Goal: Information Seeking & Learning: Learn about a topic

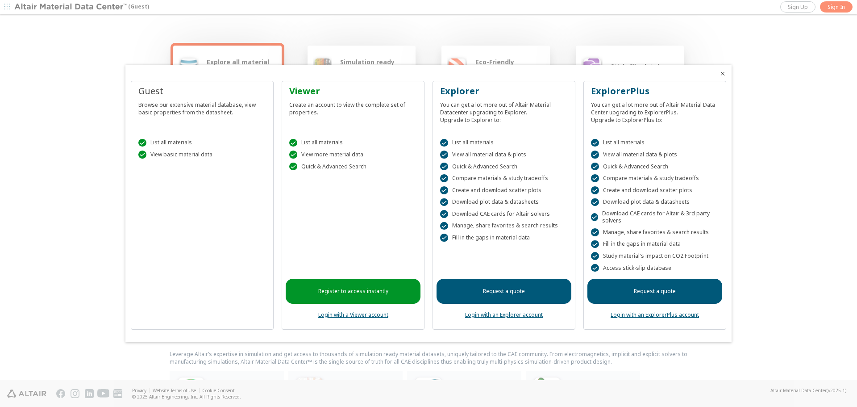
click at [721, 74] on icon "Close" at bounding box center [722, 73] width 7 height 7
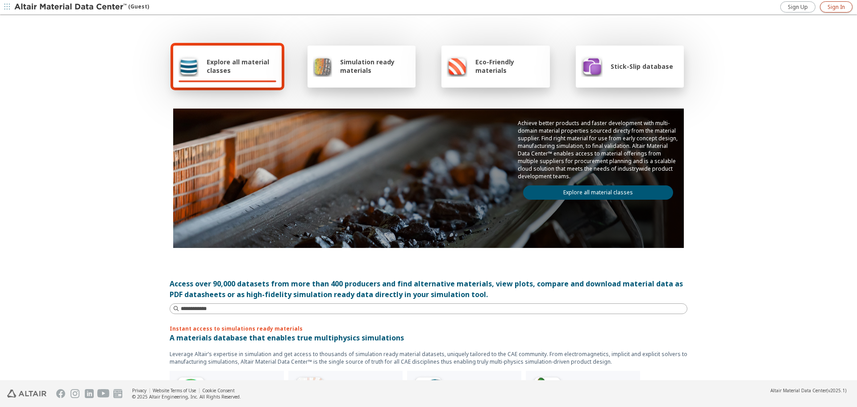
click at [843, 7] on span "Sign In" at bounding box center [836, 7] width 17 height 7
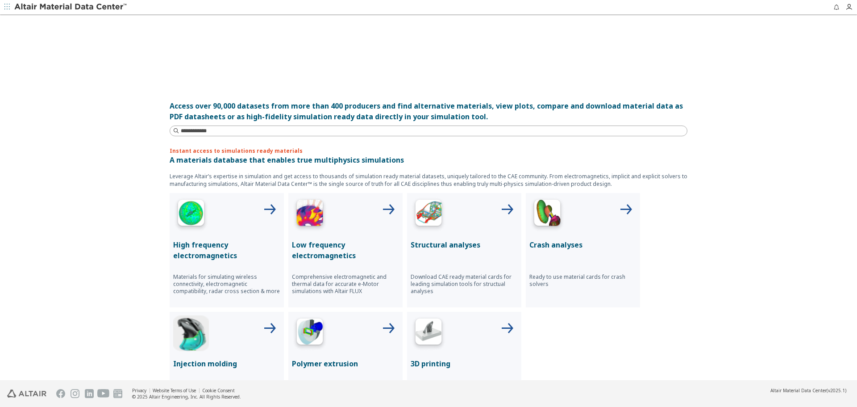
scroll to position [179, 0]
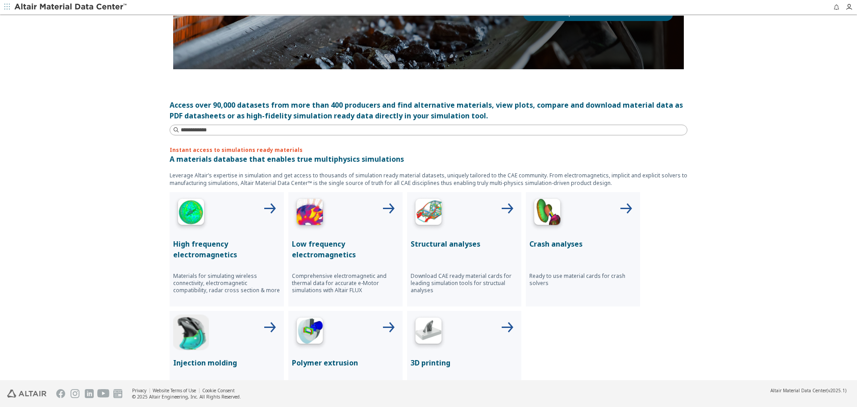
click at [428, 215] on img at bounding box center [429, 214] width 36 height 36
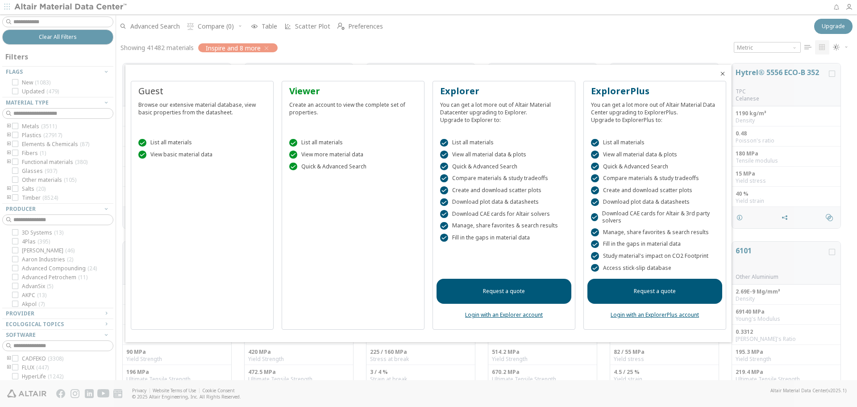
scroll to position [317, 735]
click at [723, 72] on icon "Close" at bounding box center [722, 73] width 7 height 7
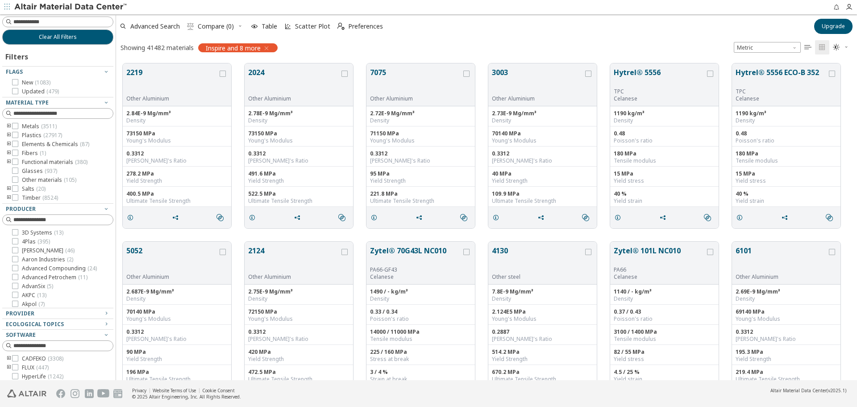
click at [267, 47] on icon "button" at bounding box center [266, 48] width 7 height 7
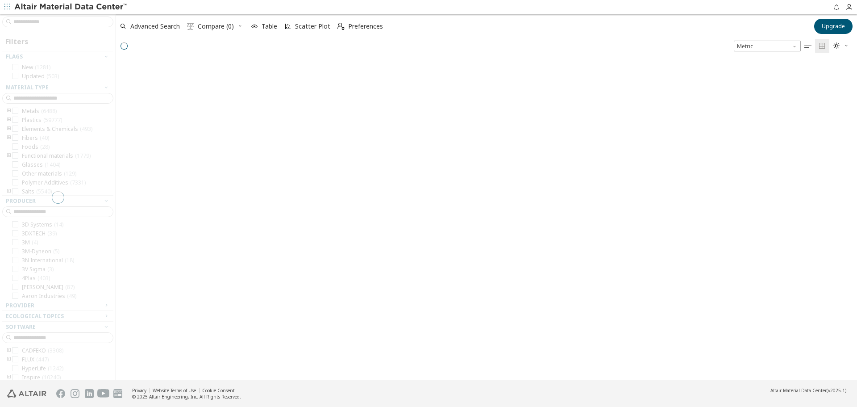
scroll to position [318, 735]
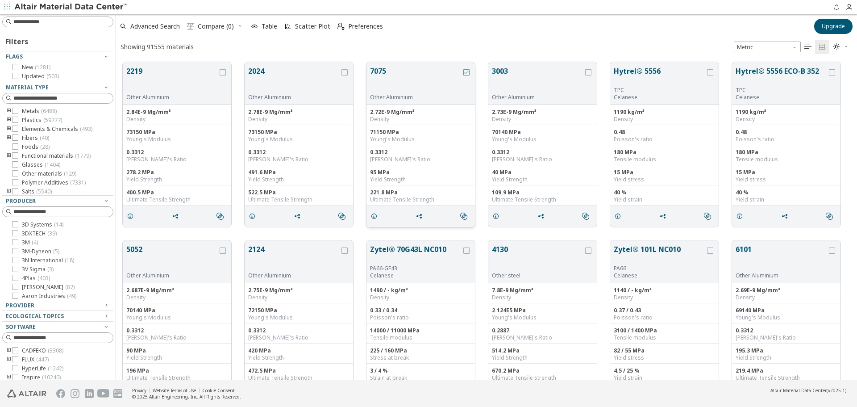
click at [467, 73] on icon "grid" at bounding box center [466, 72] width 6 height 6
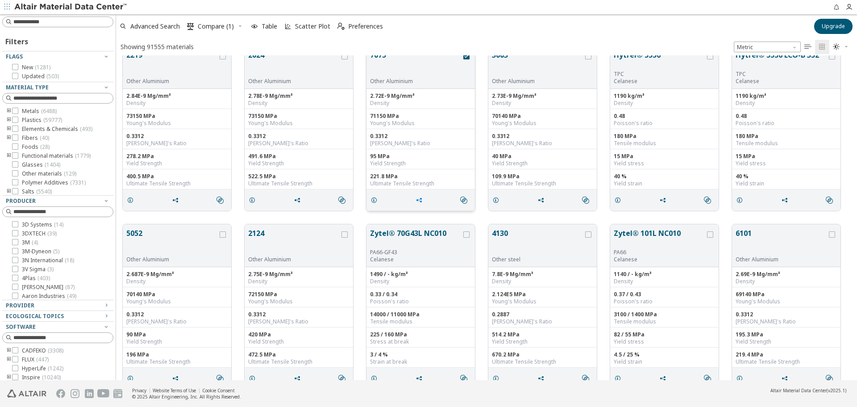
scroll to position [0, 0]
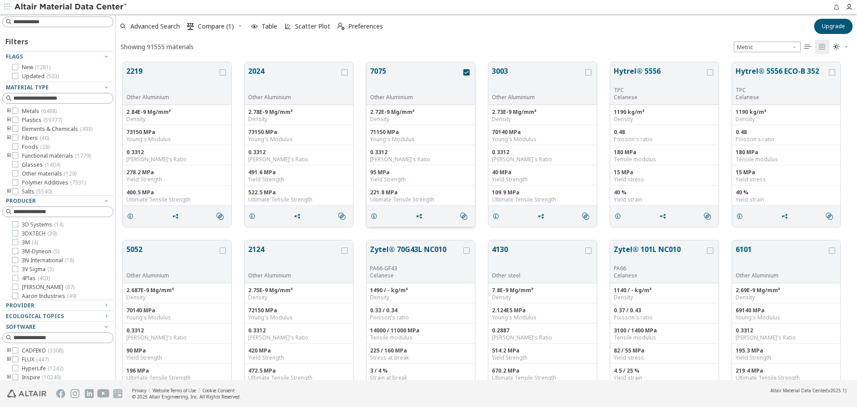
click at [379, 69] on button "7075" at bounding box center [416, 80] width 92 height 28
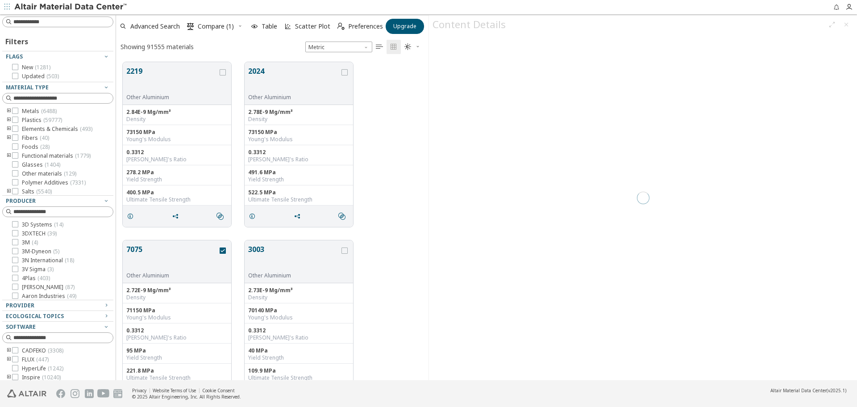
scroll to position [318, 306]
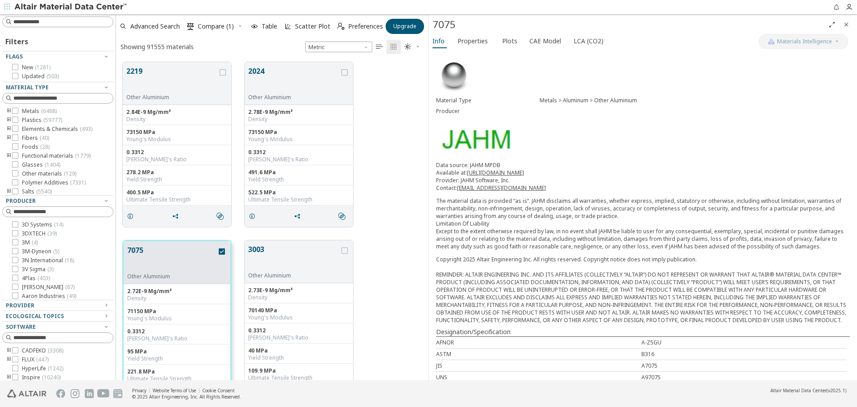
click at [848, 24] on icon "Close" at bounding box center [846, 24] width 7 height 7
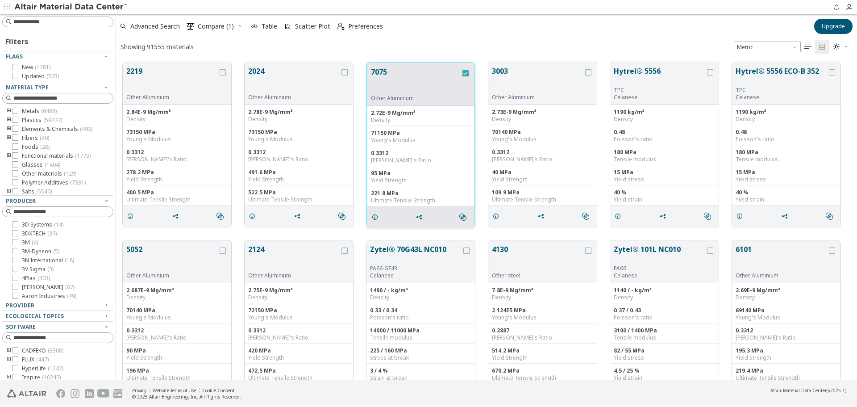
click at [466, 72] on icon "grid" at bounding box center [466, 73] width 6 height 6
click at [8, 110] on icon "toogle group" at bounding box center [9, 111] width 6 height 7
click at [24, 119] on icon "toogle group" at bounding box center [22, 120] width 6 height 7
click at [42, 183] on icon at bounding box center [42, 182] width 6 height 6
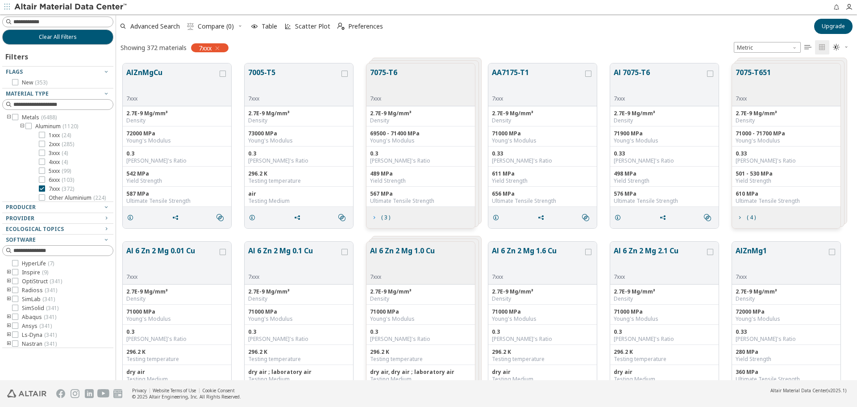
click at [375, 218] on icon "grid" at bounding box center [374, 217] width 7 height 7
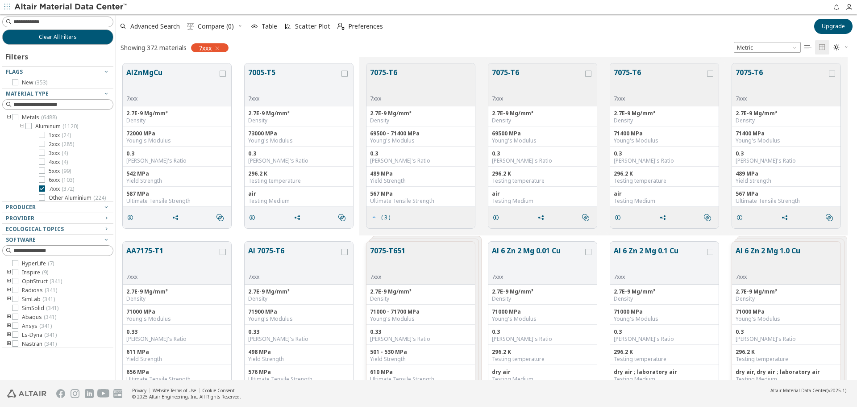
click at [375, 218] on icon "grid" at bounding box center [374, 217] width 7 height 7
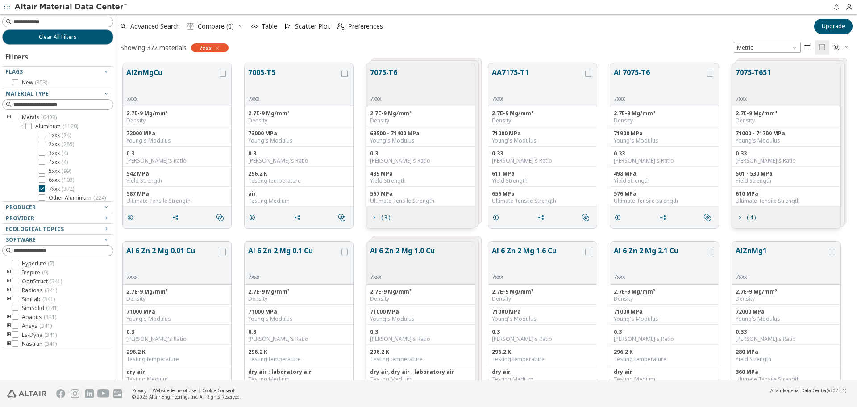
click at [375, 218] on icon "grid" at bounding box center [374, 217] width 7 height 7
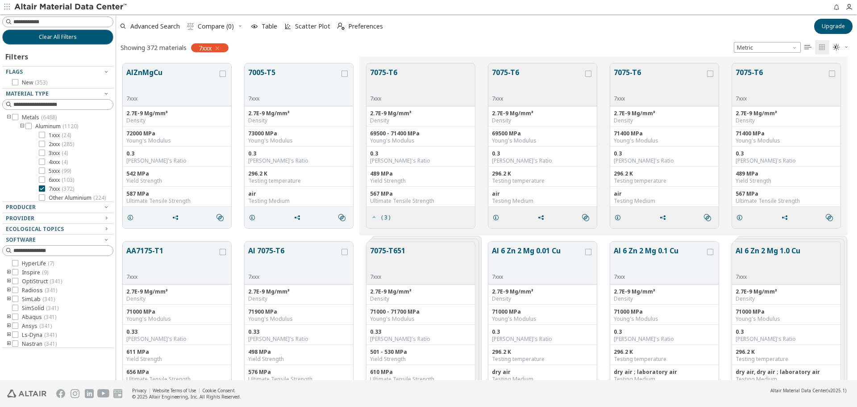
click at [376, 217] on icon "grid" at bounding box center [374, 217] width 7 height 7
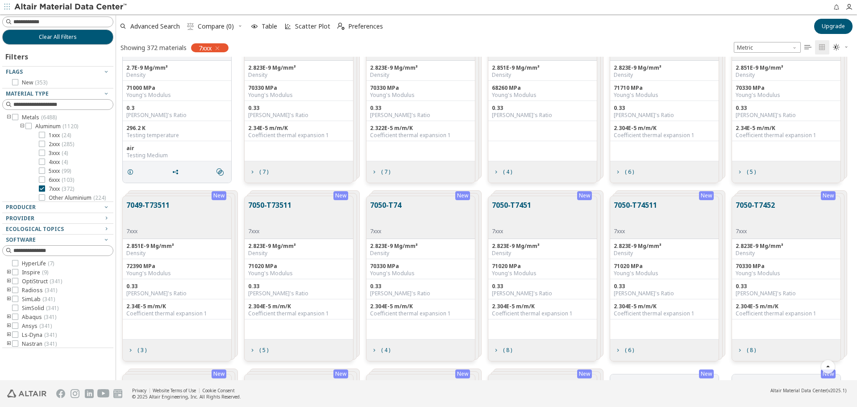
scroll to position [491, 0]
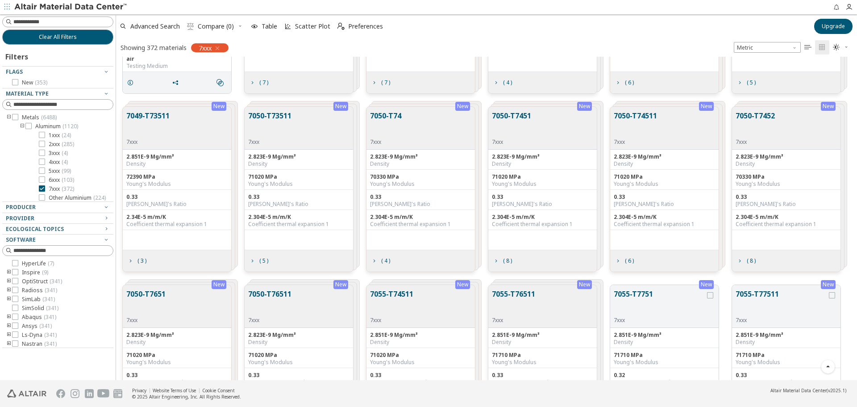
click at [513, 114] on button "7050-T7451" at bounding box center [511, 124] width 39 height 28
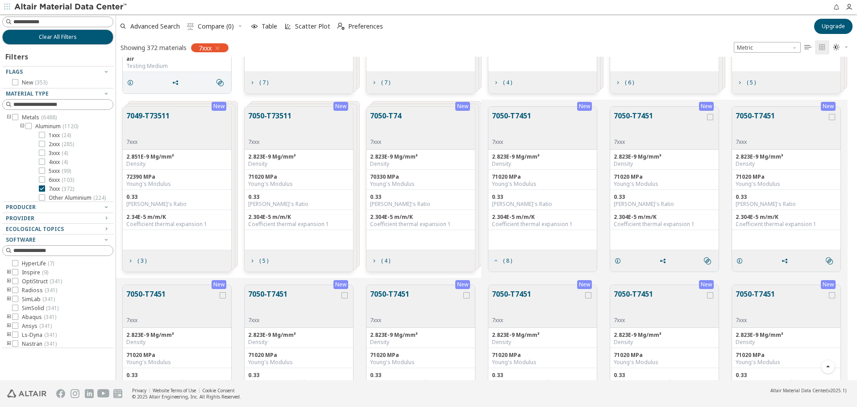
click at [497, 260] on icon "grid" at bounding box center [496, 260] width 7 height 7
click at [508, 259] on span "( 8 )" at bounding box center [507, 260] width 9 height 5
click at [664, 259] on icon "grid" at bounding box center [663, 260] width 7 height 7
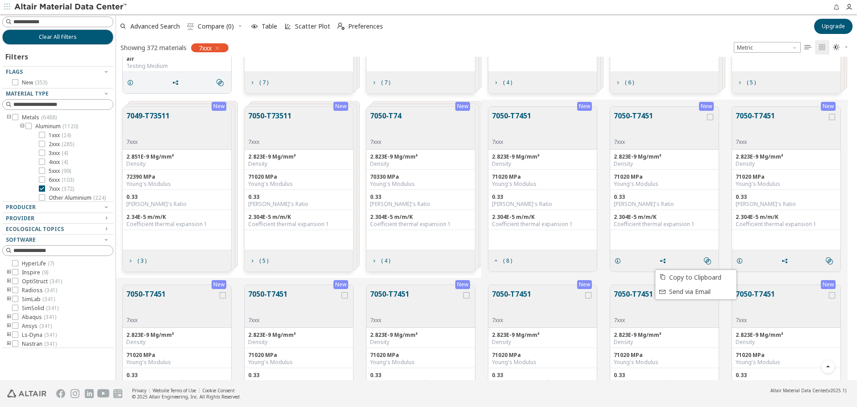
click at [664, 259] on icon "grid" at bounding box center [663, 260] width 7 height 7
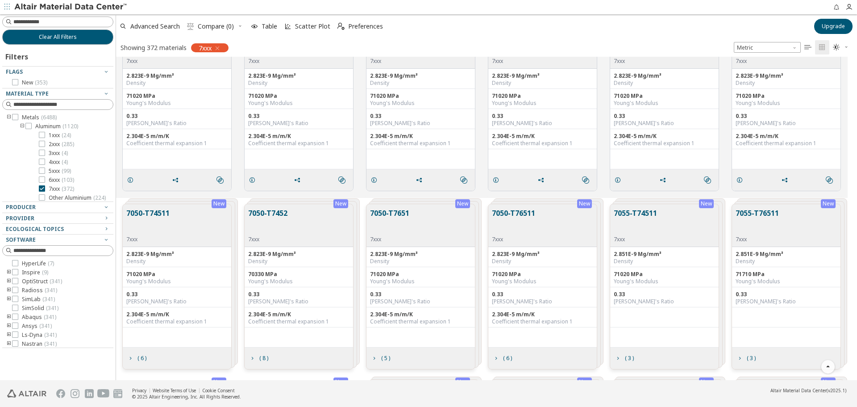
scroll to position [714, 0]
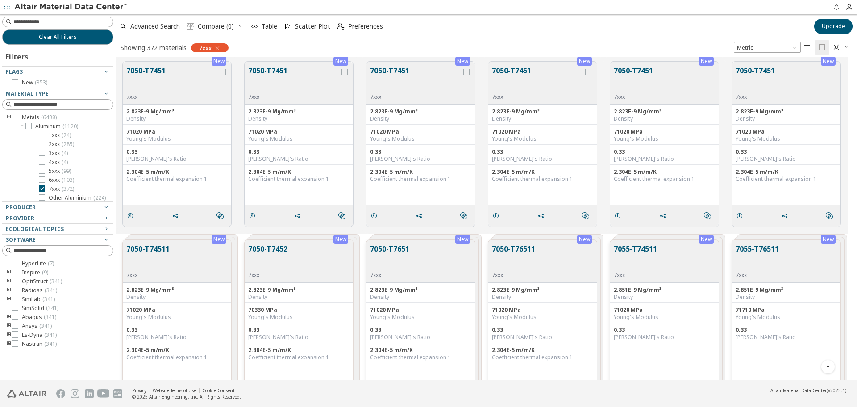
click at [9, 290] on icon "toogle group" at bounding box center [9, 290] width 6 height 7
click at [28, 316] on icon at bounding box center [28, 316] width 6 height 6
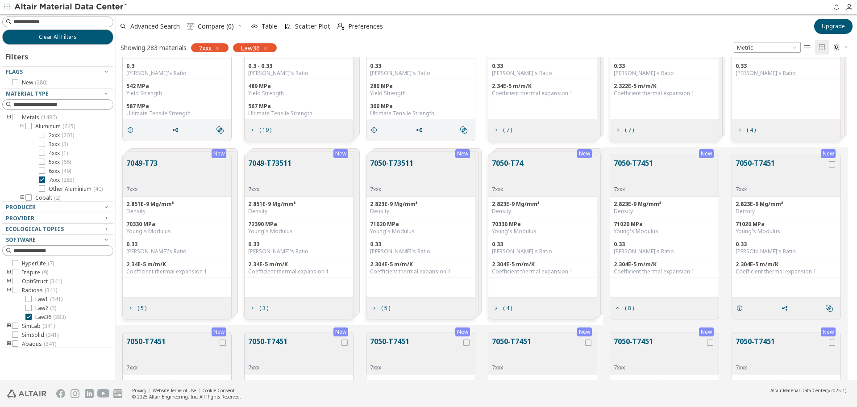
scroll to position [89, 0]
click at [833, 163] on icon "grid" at bounding box center [832, 162] width 6 height 6
click at [763, 160] on button "7050-T7451" at bounding box center [782, 170] width 92 height 28
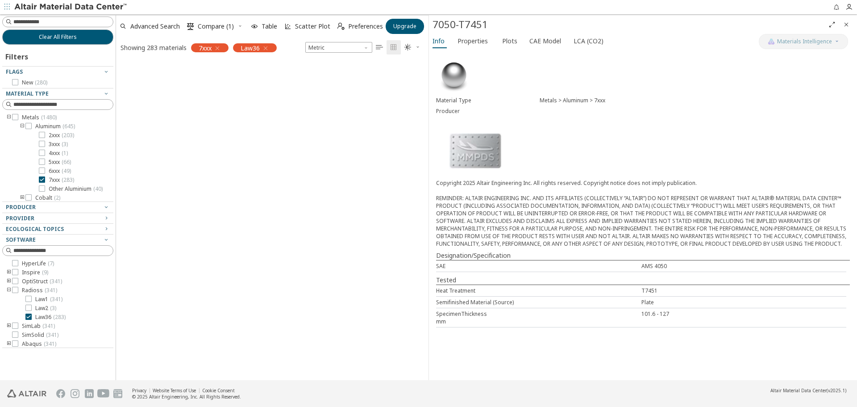
scroll to position [748, 0]
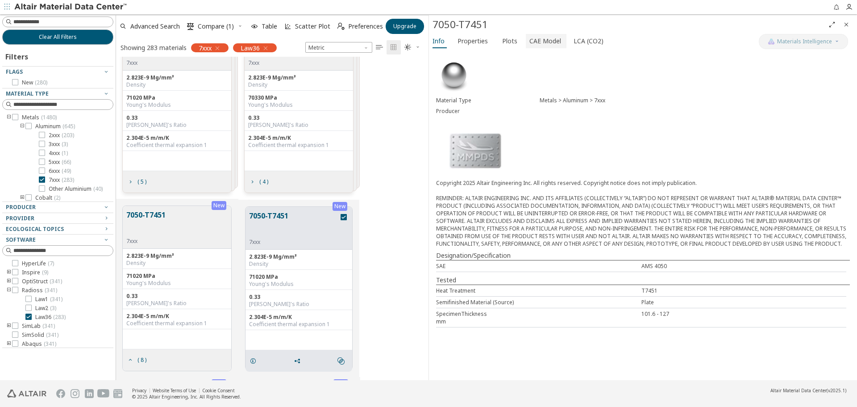
click at [541, 42] on span "CAE Model" at bounding box center [546, 41] width 32 height 14
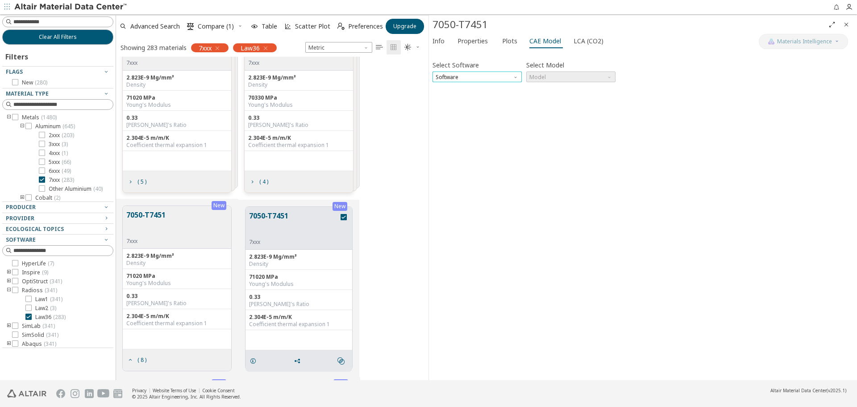
click at [509, 73] on span "Software" at bounding box center [477, 76] width 89 height 11
click at [461, 99] on span "Radioss" at bounding box center [477, 99] width 82 height 6
click at [552, 75] on span "Model" at bounding box center [570, 76] width 89 height 11
click at [541, 100] on span "Law36" at bounding box center [538, 98] width 16 height 7
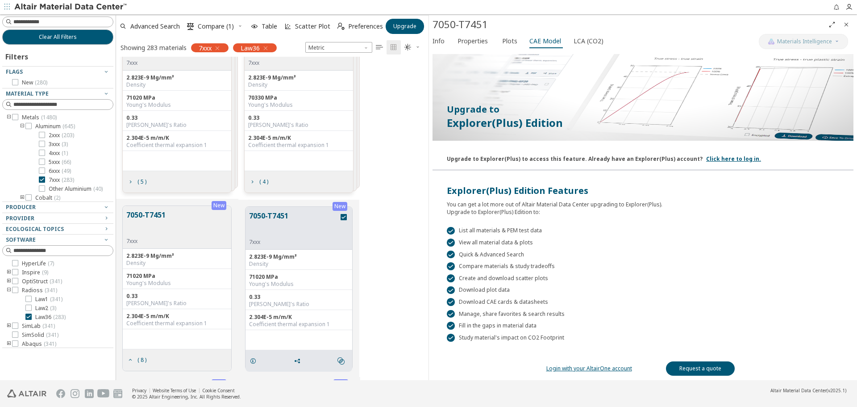
scroll to position [65, 0]
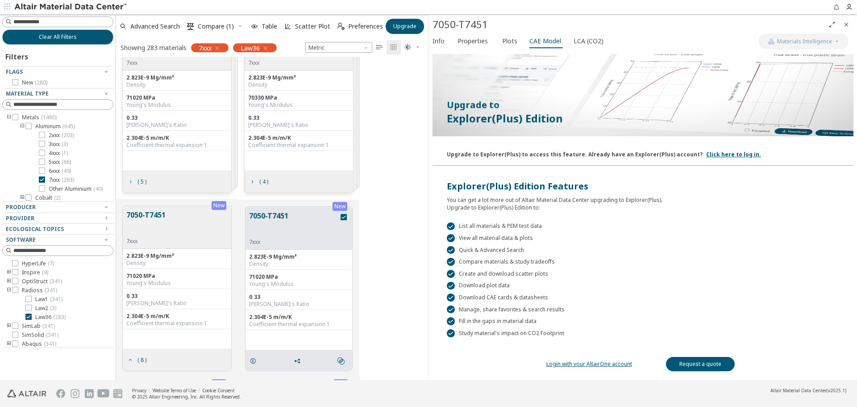
click at [8, 116] on icon "toogle group" at bounding box center [9, 117] width 6 height 7
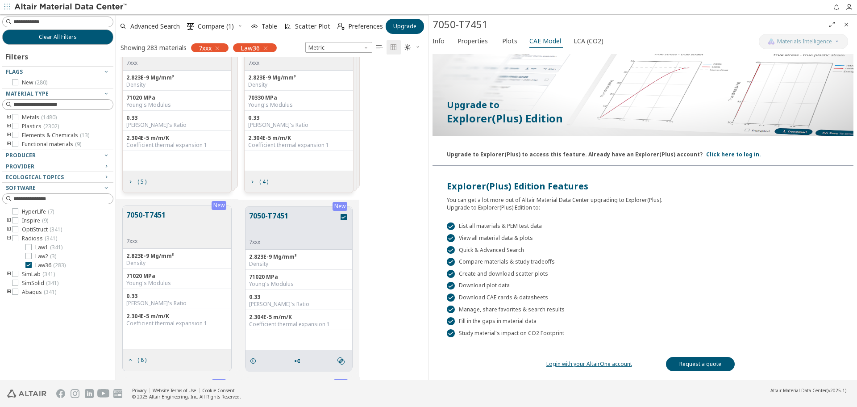
click at [8, 125] on icon "toogle group" at bounding box center [9, 126] width 6 height 7
click at [22, 134] on icon "toogle group" at bounding box center [22, 135] width 6 height 7
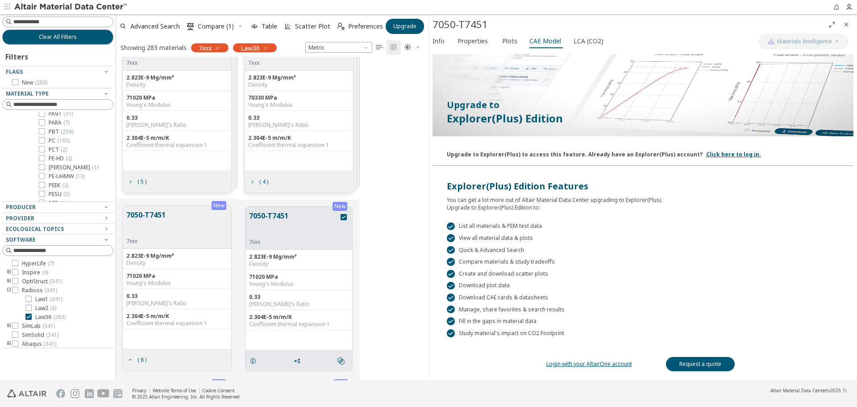
scroll to position [268, 0]
click at [44, 126] on icon at bounding box center [42, 126] width 6 height 6
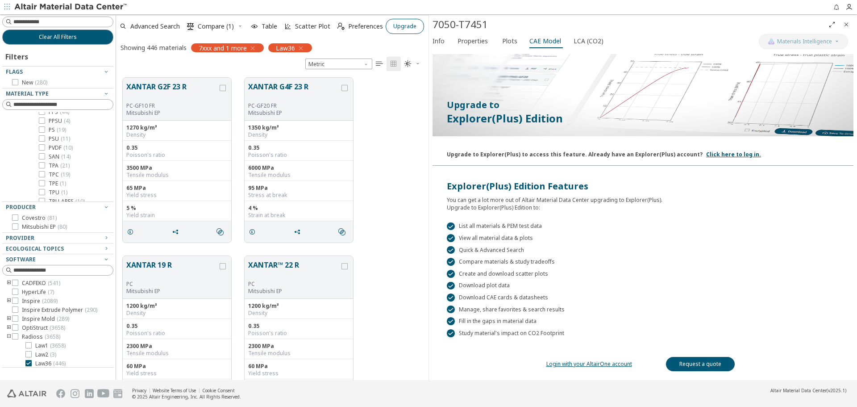
click at [410, 28] on span "Upgrade" at bounding box center [404, 26] width 23 height 7
